Goal: Find contact information: Find contact information

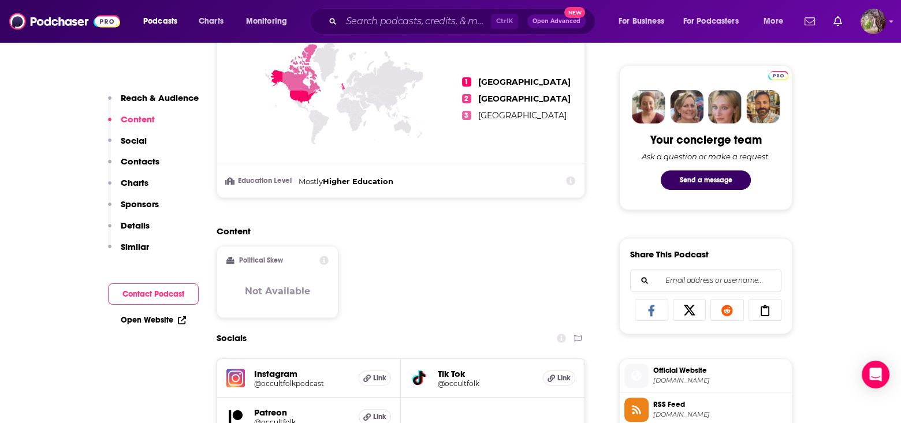
scroll to position [520, 0]
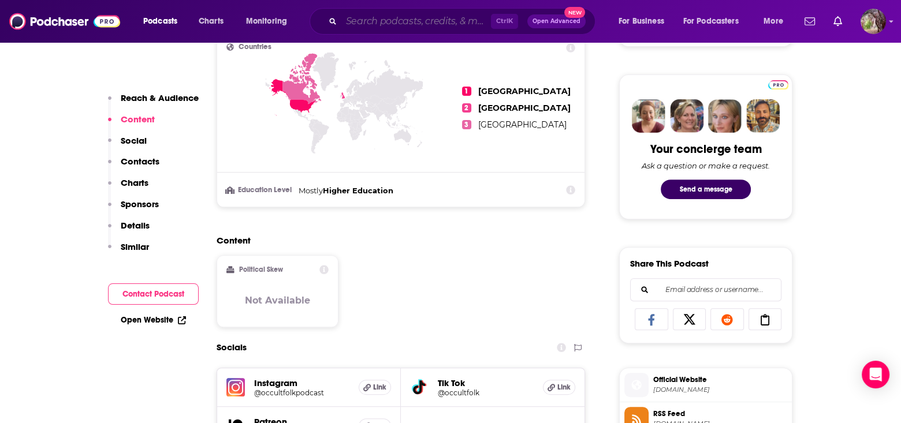
click at [431, 18] on input "Search podcasts, credits, & more..." at bounding box center [416, 21] width 150 height 18
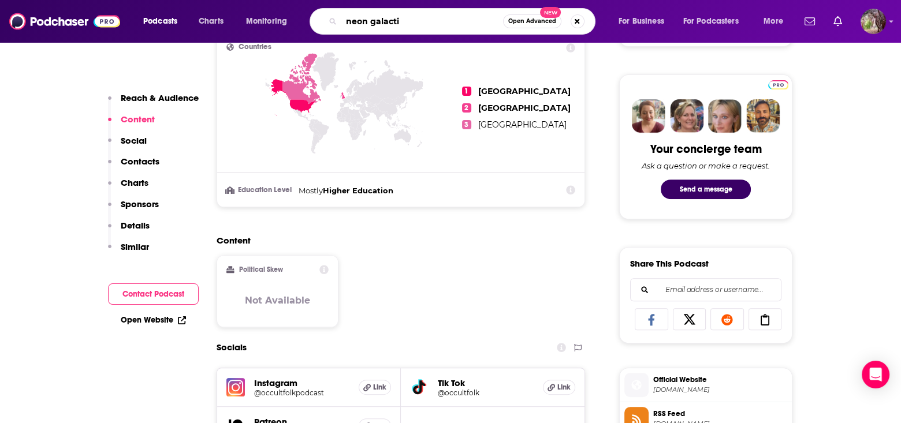
type input "neon galactic"
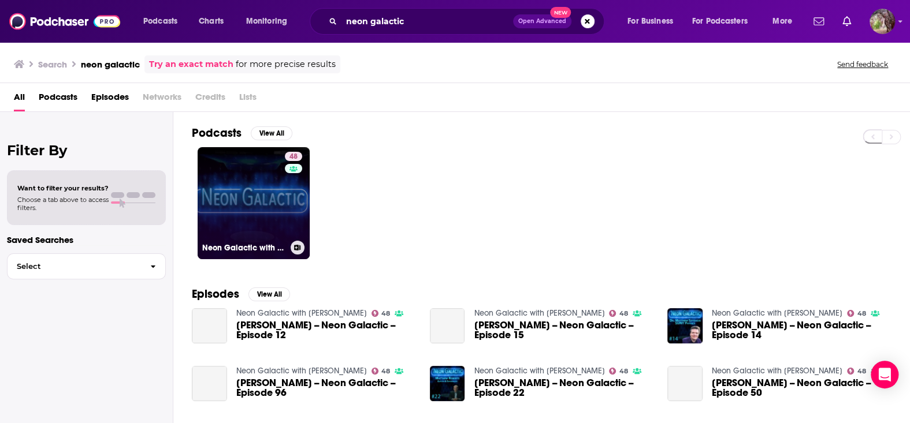
click at [286, 208] on div "48" at bounding box center [295, 196] width 20 height 89
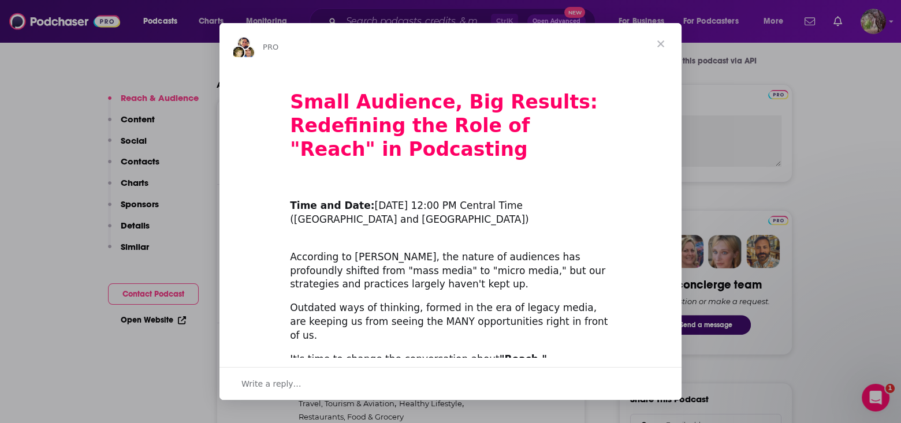
scroll to position [404, 0]
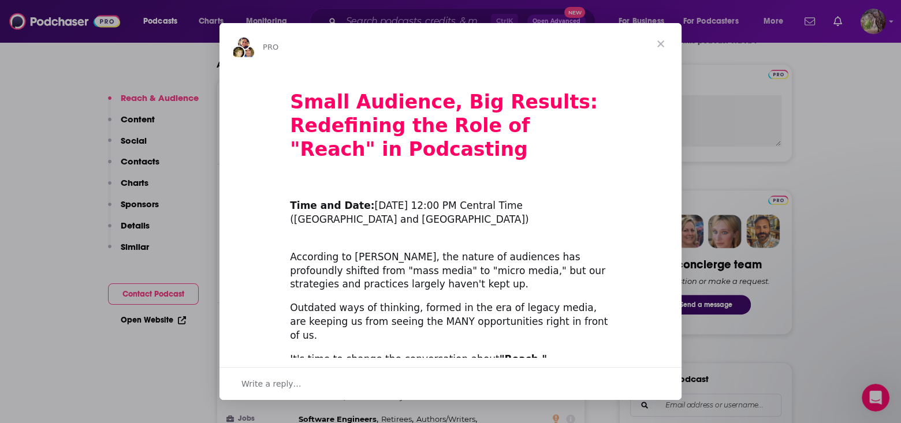
click at [660, 42] on span "Close" at bounding box center [661, 44] width 42 height 42
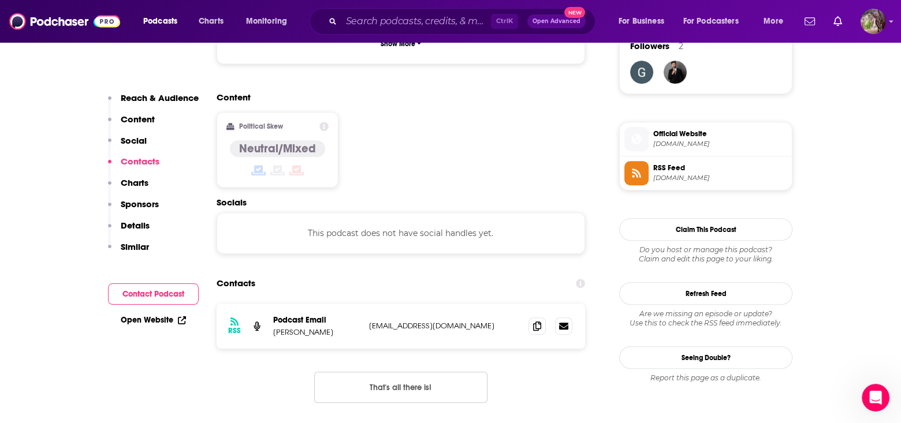
scroll to position [867, 0]
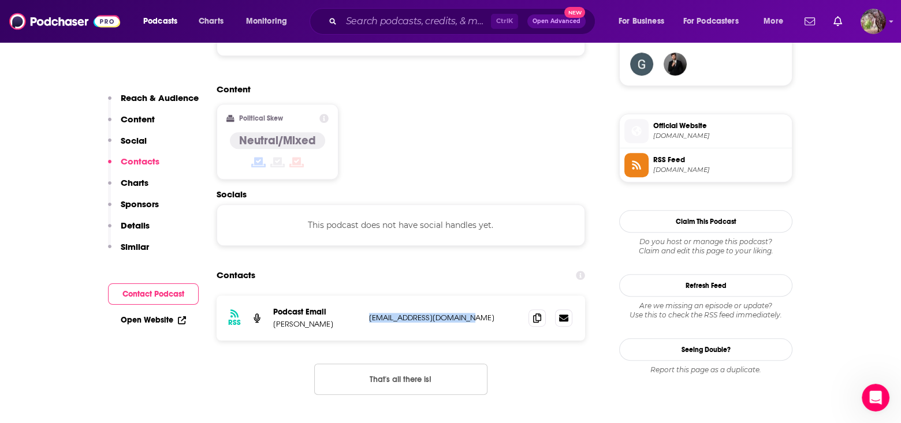
drag, startPoint x: 466, startPoint y: 263, endPoint x: 367, endPoint y: 261, distance: 98.8
click at [367, 296] on div "RSS Podcast Email [PERSON_NAME] [EMAIL_ADDRESS][DOMAIN_NAME] [EMAIL_ADDRESS][DO…" at bounding box center [401, 318] width 369 height 45
copy p "[EMAIL_ADDRESS][DOMAIN_NAME]"
